Goal: Find specific page/section: Find specific page/section

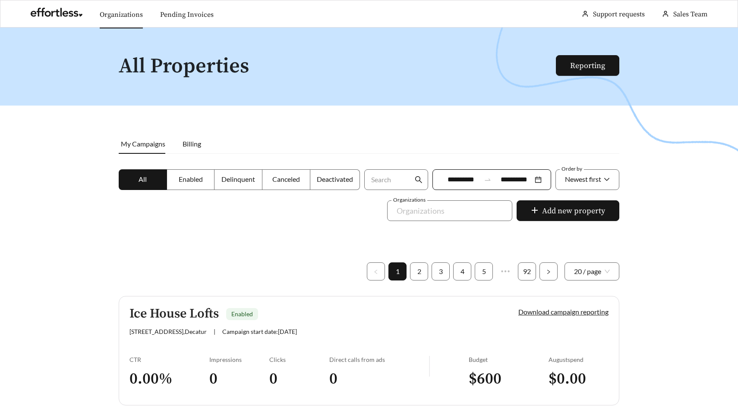
click at [113, 10] on link "Organizations" at bounding box center [121, 14] width 43 height 9
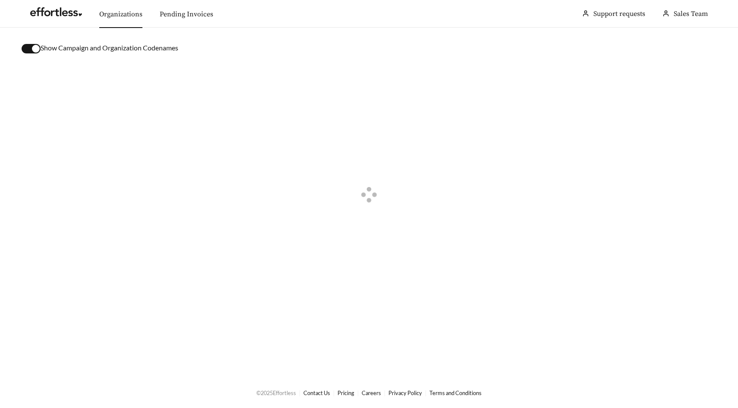
click at [36, 46] on div "button" at bounding box center [36, 49] width 8 height 8
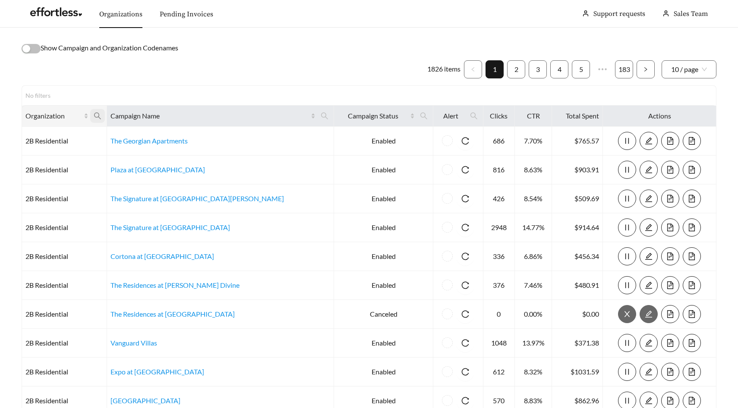
click at [101, 115] on icon "search" at bounding box center [98, 116] width 8 height 8
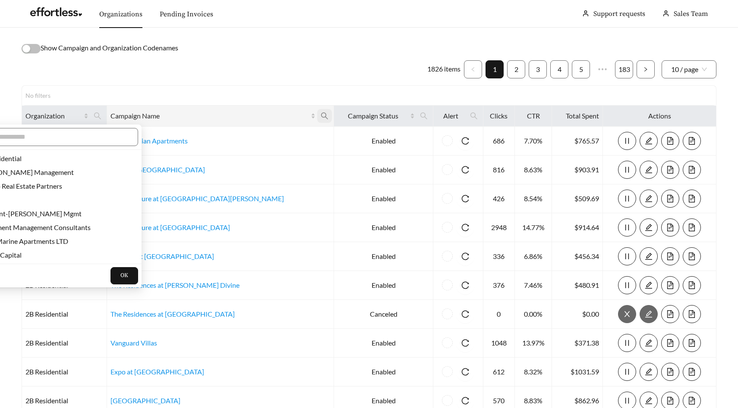
click at [317, 117] on span at bounding box center [324, 116] width 15 height 14
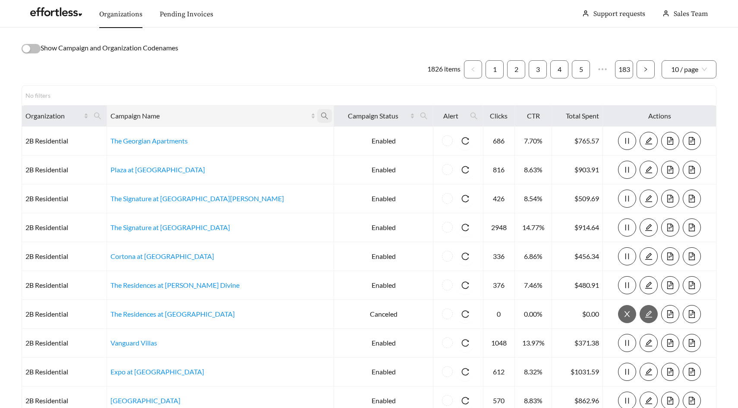
click at [320, 114] on icon "search" at bounding box center [324, 116] width 8 height 8
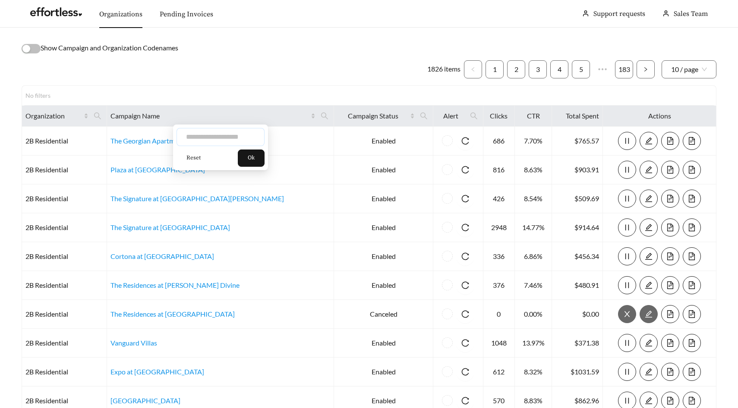
click at [230, 140] on input "text" at bounding box center [220, 137] width 88 height 18
type input "********"
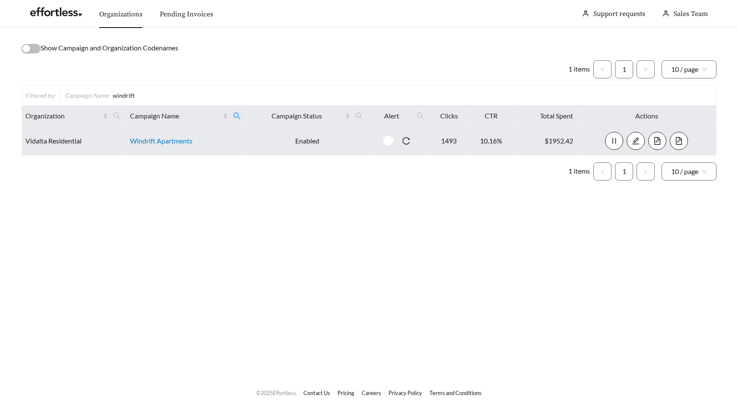
click at [169, 141] on link "Windrift Apartments" at bounding box center [161, 141] width 63 height 8
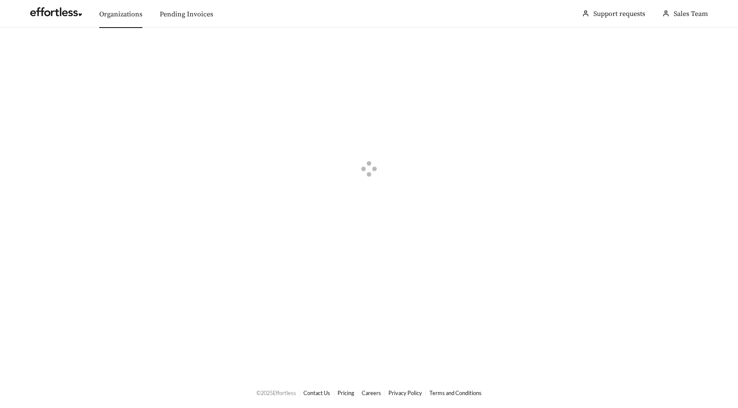
click at [125, 13] on link "Organizations" at bounding box center [120, 14] width 43 height 9
click at [33, 51] on div "button" at bounding box center [36, 49] width 8 height 8
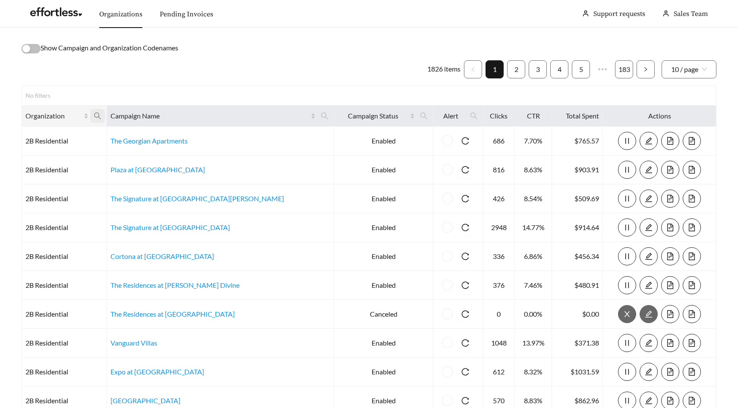
click at [101, 117] on icon "search" at bounding box center [98, 116] width 8 height 8
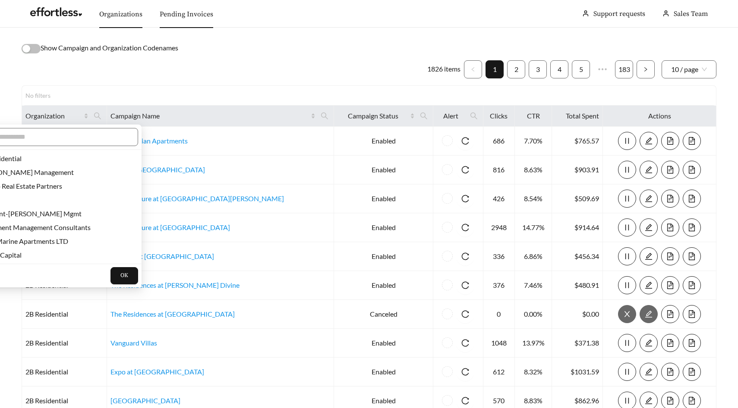
click at [220, 70] on ul "1826 items 1 2 3 4 5 ••• 183 10 / page" at bounding box center [369, 69] width 694 height 18
